Goal: Transaction & Acquisition: Purchase product/service

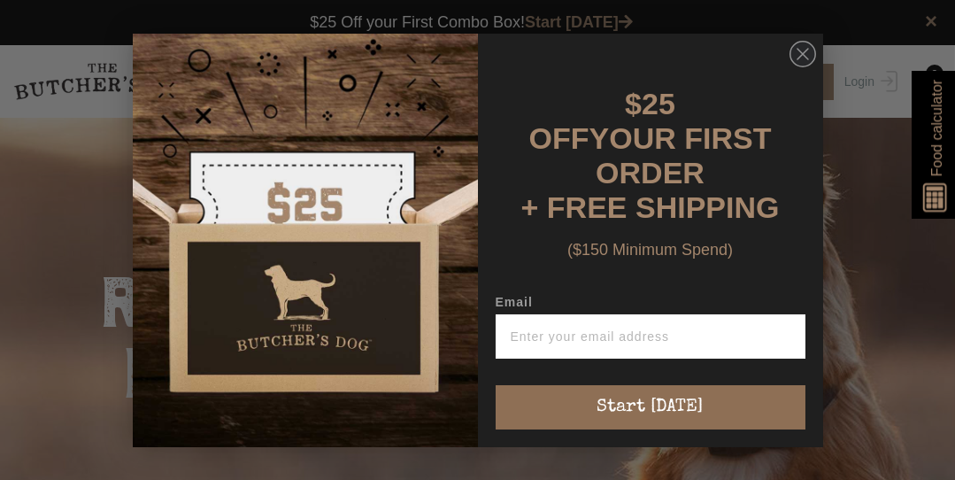
click at [536, 406] on button "Start [DATE]" at bounding box center [651, 407] width 310 height 44
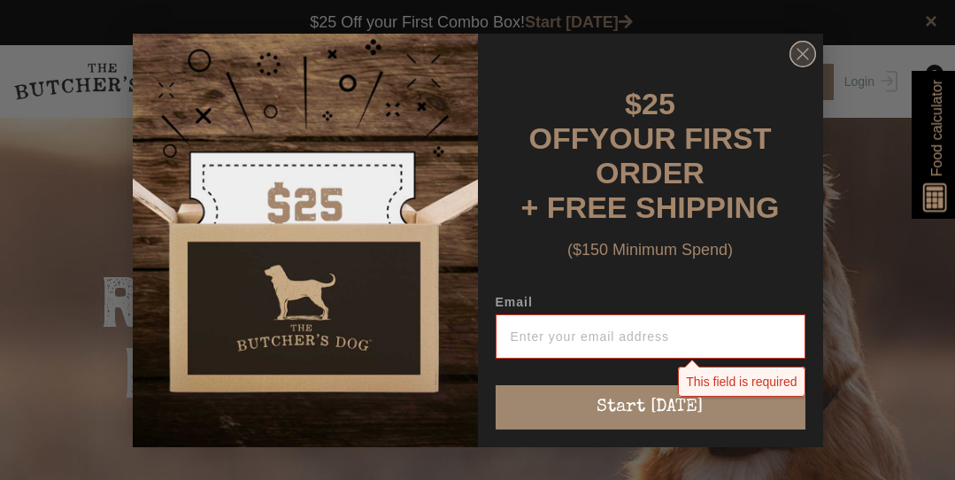
click at [802, 59] on icon "Close dialog" at bounding box center [803, 54] width 11 height 11
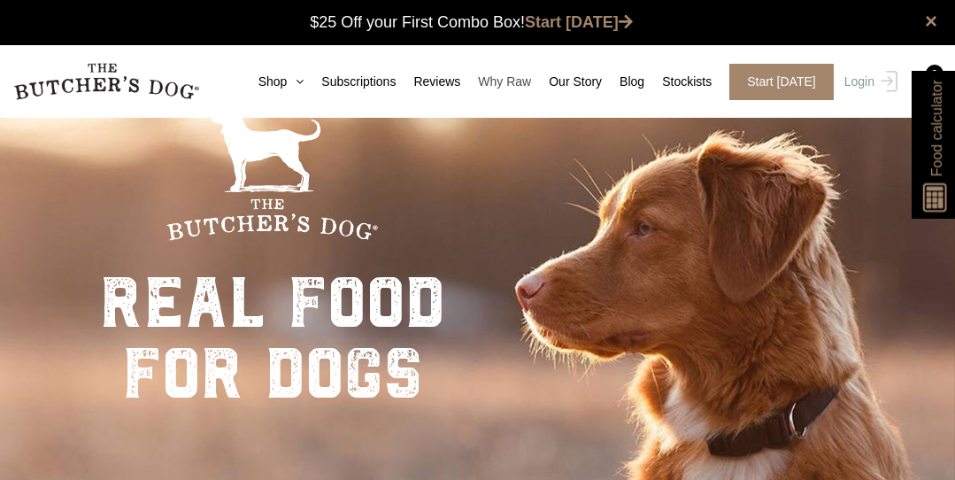
click at [512, 83] on link "Why Raw" at bounding box center [495, 82] width 71 height 19
click at [522, 85] on link "Why Raw" at bounding box center [495, 82] width 71 height 19
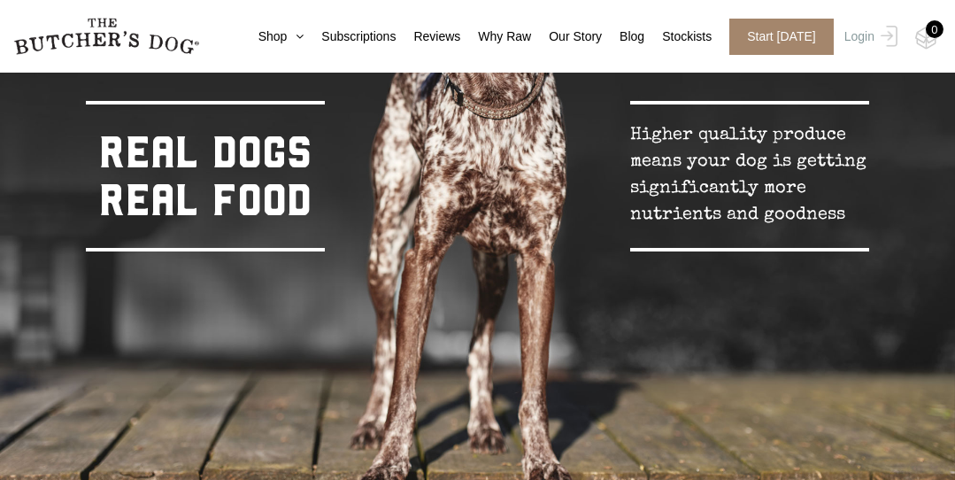
scroll to position [761, 0]
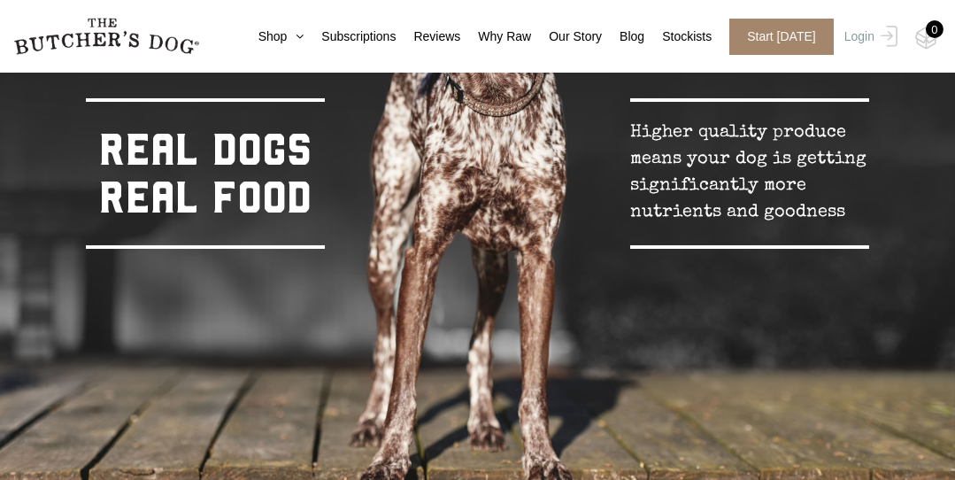
click at [654, 318] on img at bounding box center [477, 185] width 955 height 637
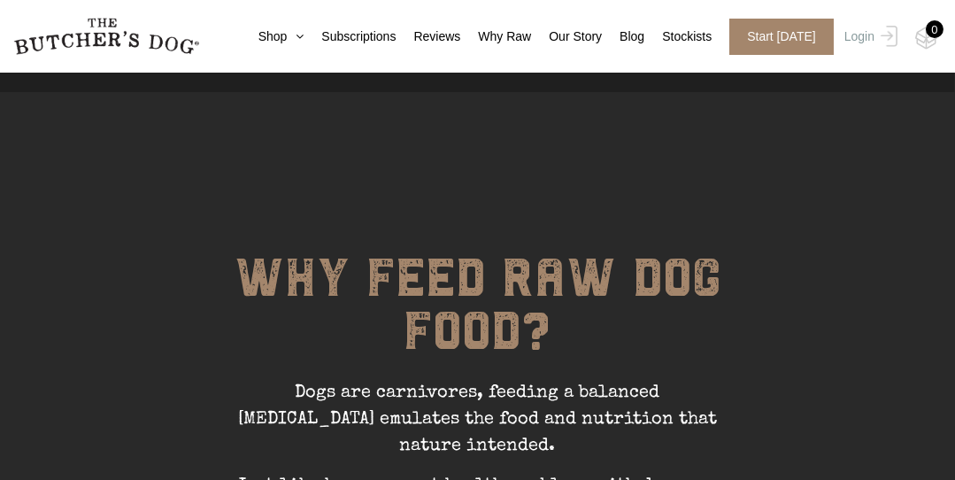
scroll to position [0, 0]
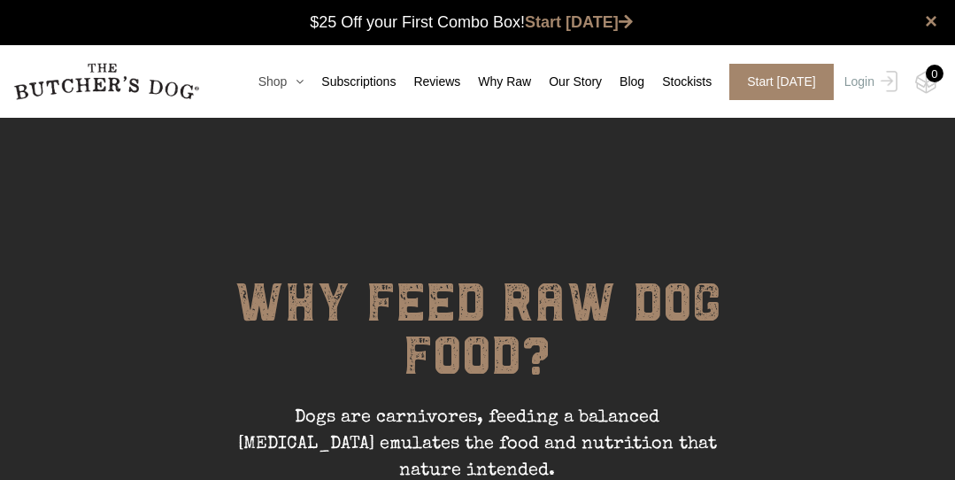
click at [297, 83] on link "Shop" at bounding box center [273, 82] width 64 height 19
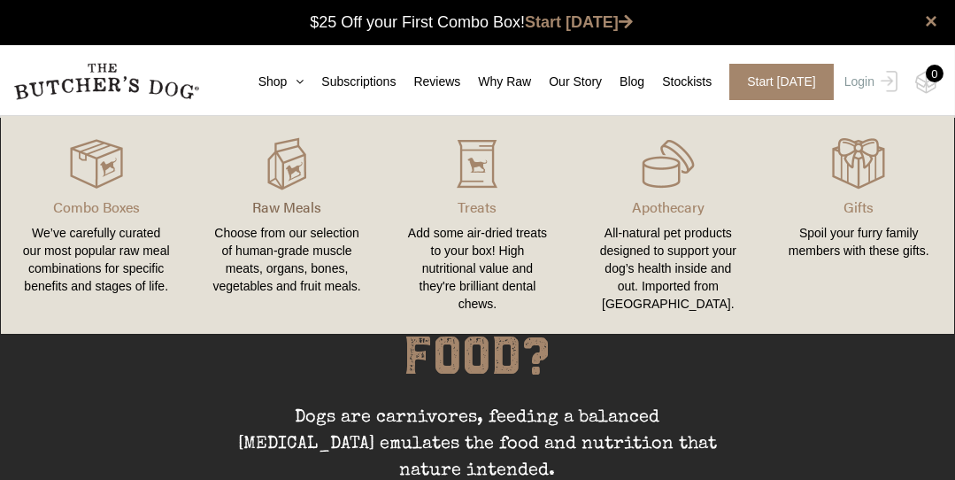
click at [286, 212] on p "Raw Meals" at bounding box center [286, 207] width 148 height 21
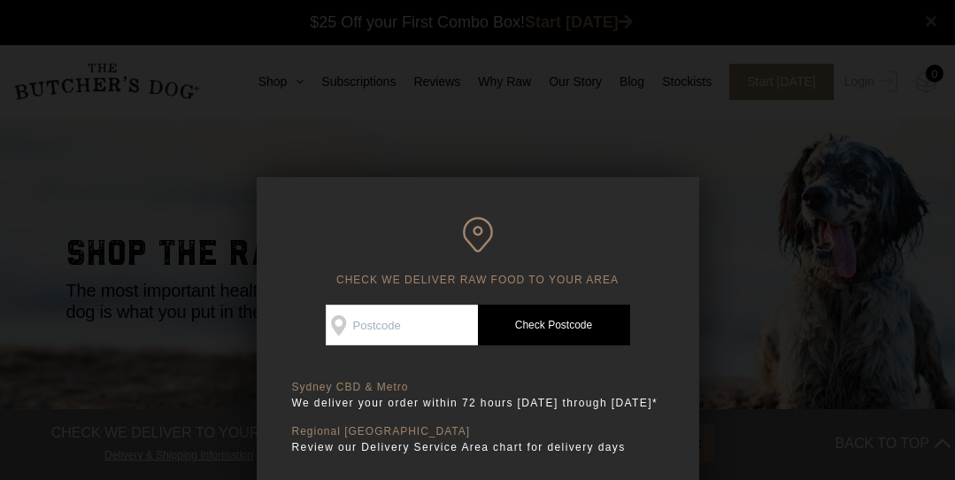
click at [391, 330] on input "Check Availability At" at bounding box center [402, 325] width 152 height 41
type input "2216"
click at [569, 322] on link "Check Postcode" at bounding box center [554, 325] width 152 height 41
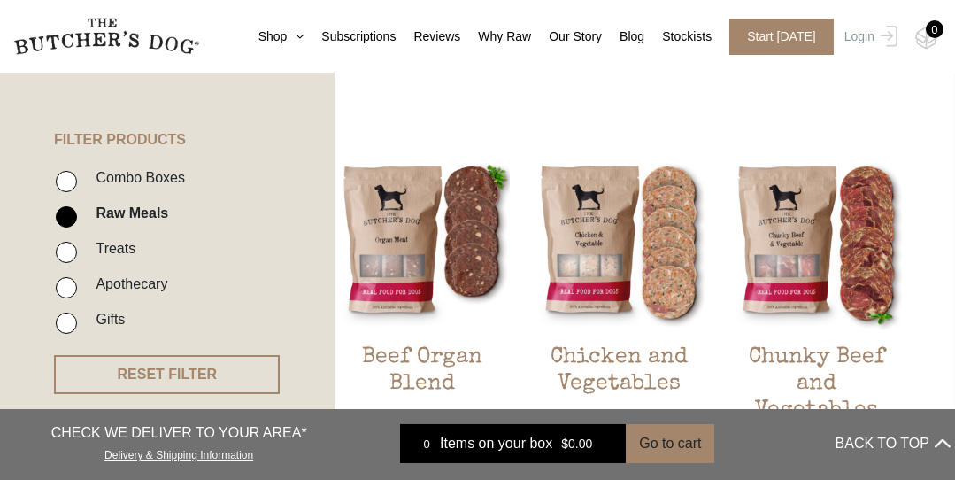
scroll to position [378, 0]
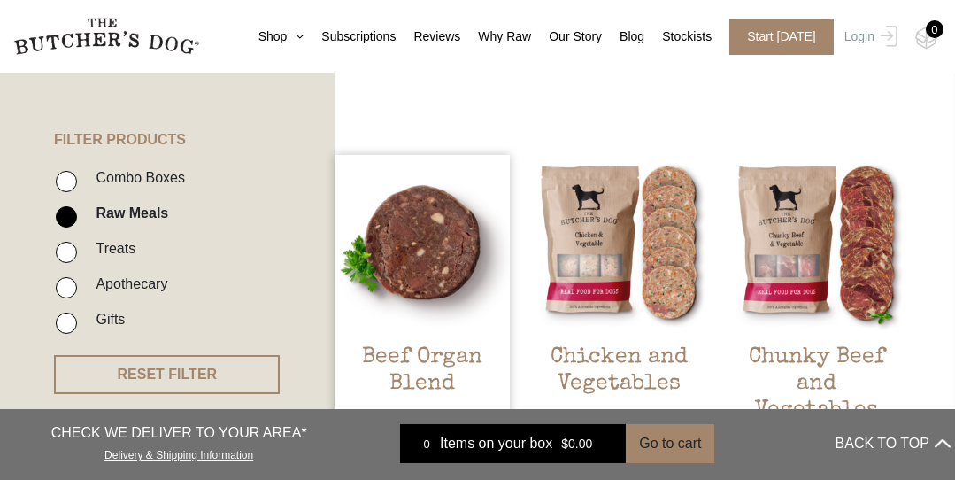
click at [434, 368] on h2 "Beef Organ Blend" at bounding box center [422, 385] width 175 height 83
